Goal: Information Seeking & Learning: Understand process/instructions

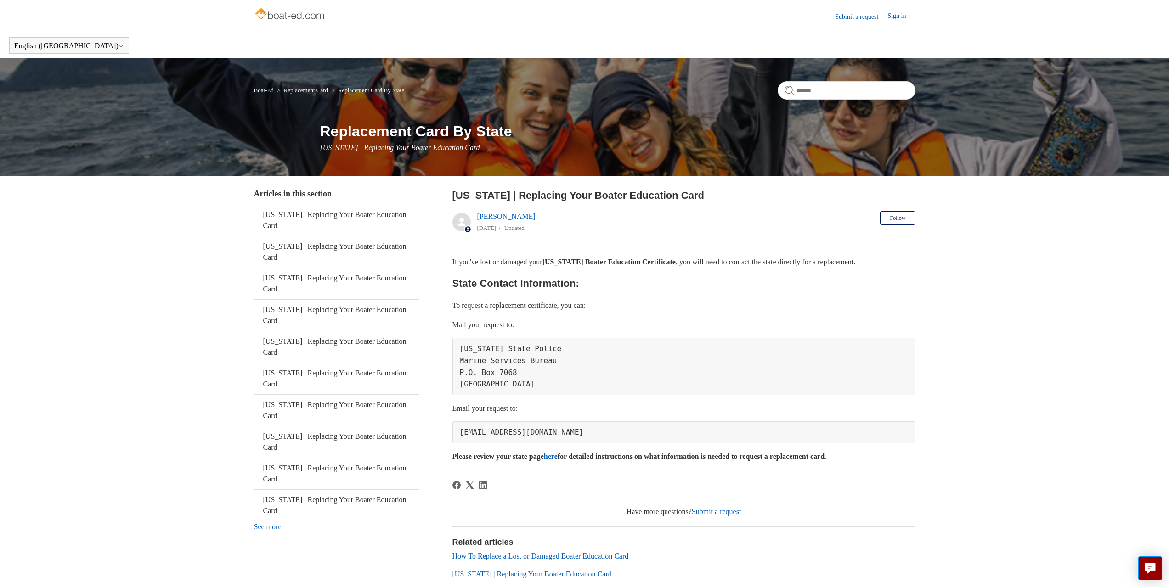
click at [547, 433] on pre "[EMAIL_ADDRESS][DOMAIN_NAME]" at bounding box center [683, 433] width 463 height 22
click at [535, 433] on pre "[EMAIL_ADDRESS][DOMAIN_NAME]" at bounding box center [683, 433] width 463 height 22
drag, startPoint x: 535, startPoint y: 432, endPoint x: 476, endPoint y: 436, distance: 59.4
click at [476, 436] on pre "[EMAIL_ADDRESS][DOMAIN_NAME]" at bounding box center [683, 433] width 463 height 22
click at [553, 422] on pre "[EMAIL_ADDRESS][DOMAIN_NAME]" at bounding box center [683, 433] width 463 height 22
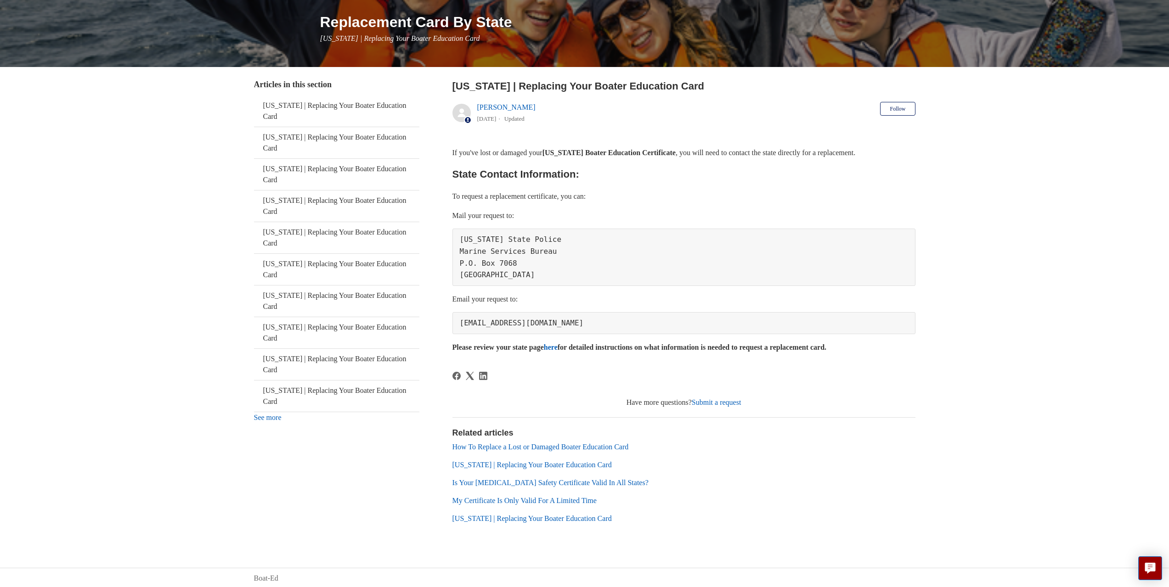
scroll to position [111, 0]
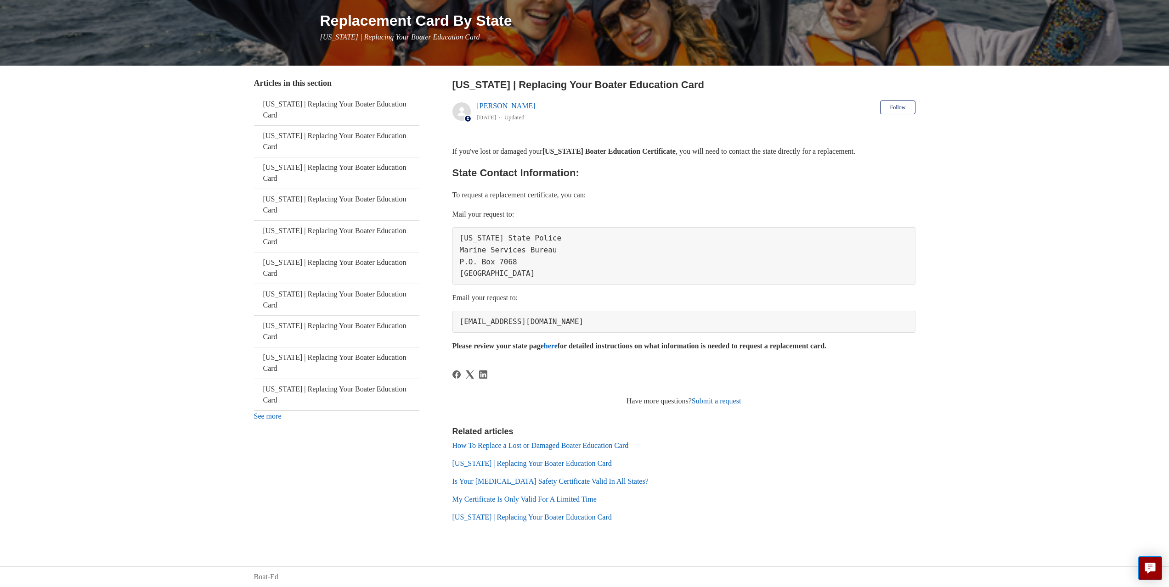
click at [504, 448] on link "How To Replace a Lost or Damaged Boater Education Card" at bounding box center [540, 446] width 176 height 8
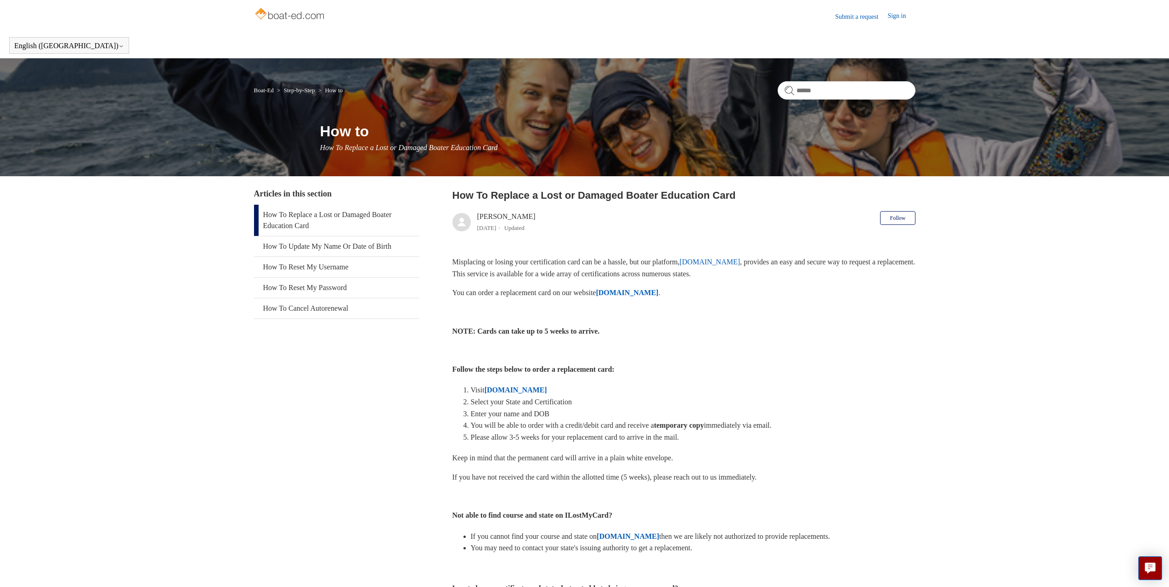
click at [648, 293] on strong "[DOMAIN_NAME]" at bounding box center [627, 293] width 62 height 8
